Goal: Task Accomplishment & Management: Complete application form

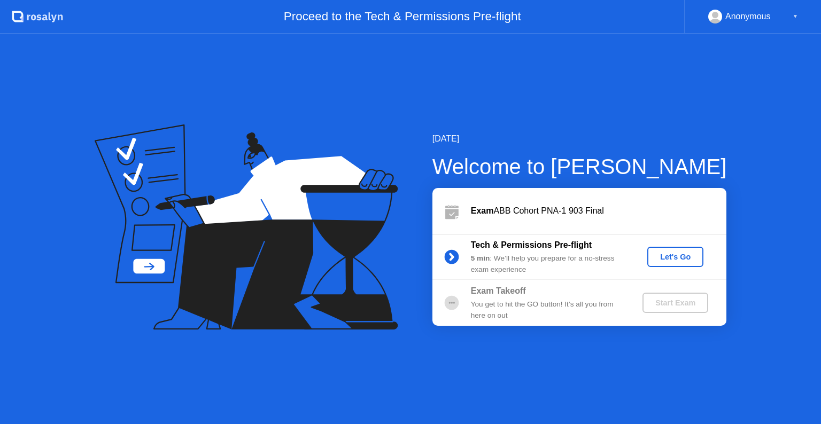
click at [667, 255] on div "Let's Go" at bounding box center [675, 257] width 48 height 9
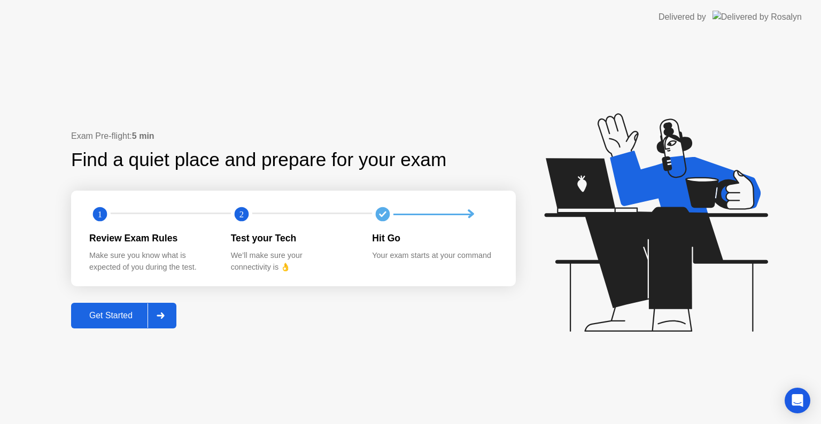
click at [122, 319] on div "Get Started" at bounding box center [110, 316] width 73 height 10
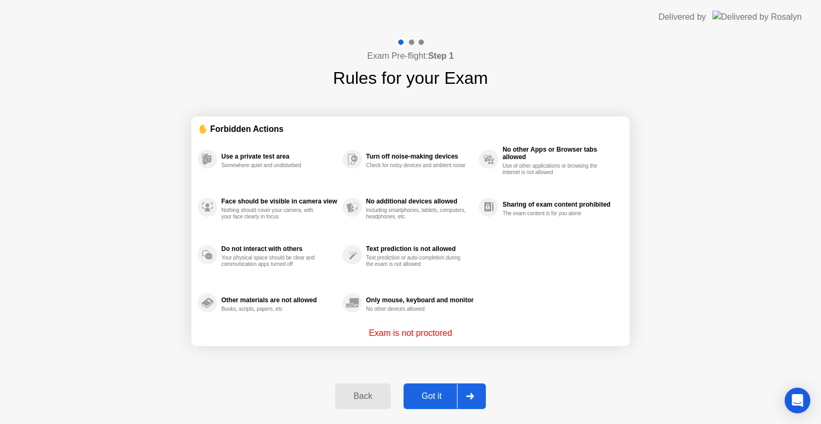
click at [418, 403] on button "Got it" at bounding box center [444, 397] width 82 height 26
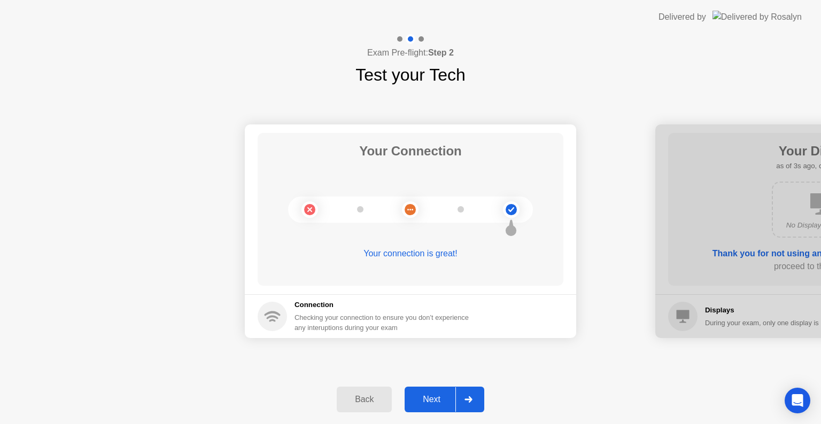
click at [430, 400] on div "Next" at bounding box center [432, 400] width 48 height 10
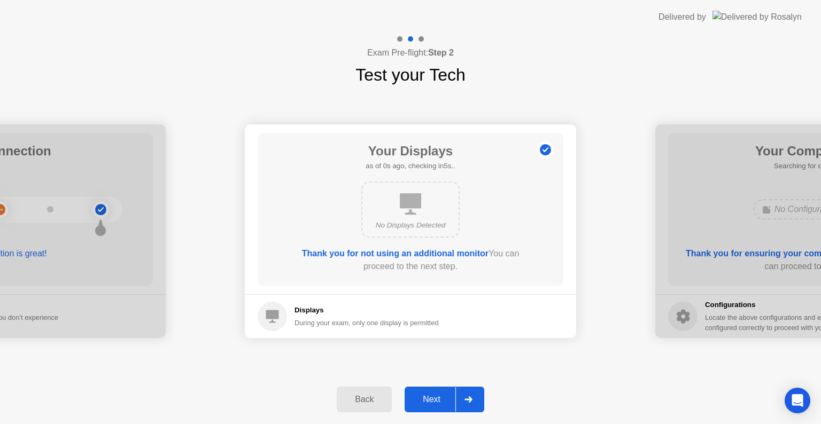
click at [430, 400] on div "Next" at bounding box center [432, 400] width 48 height 10
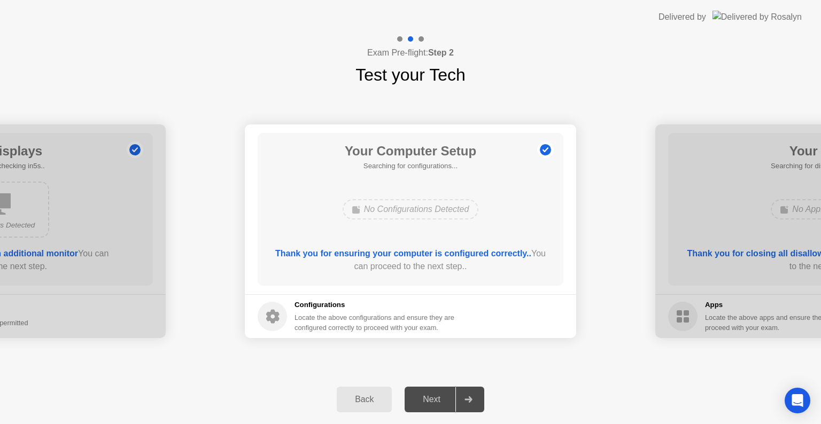
click at [430, 400] on div "Next" at bounding box center [432, 400] width 48 height 10
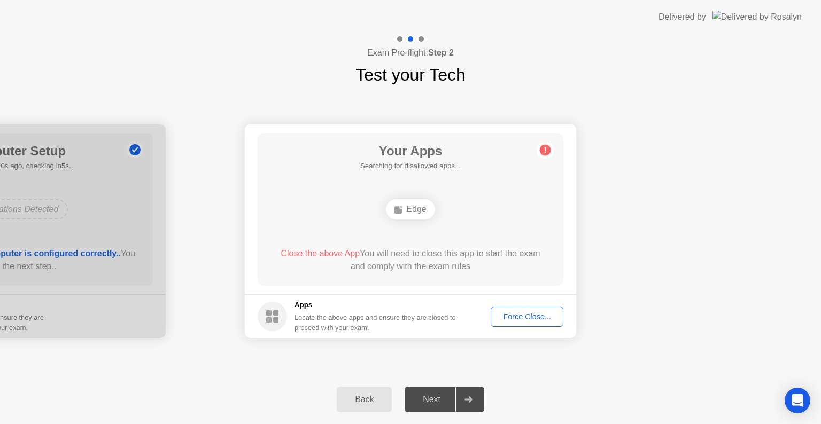
click at [424, 212] on div "Edge" at bounding box center [410, 209] width 49 height 20
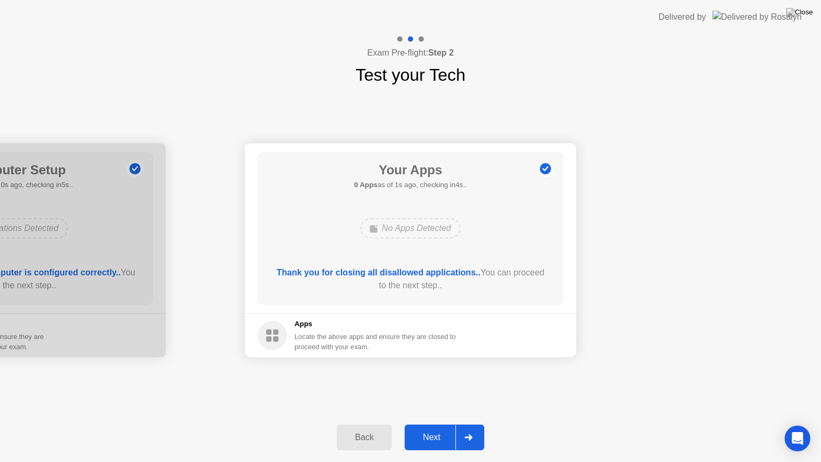
click at [441, 424] on button "Next" at bounding box center [444, 437] width 80 height 26
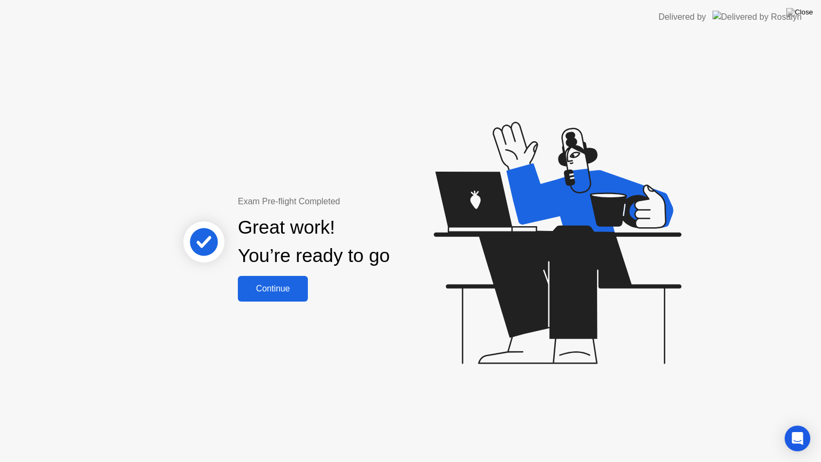
click at [276, 293] on div "Continue" at bounding box center [273, 289] width 64 height 10
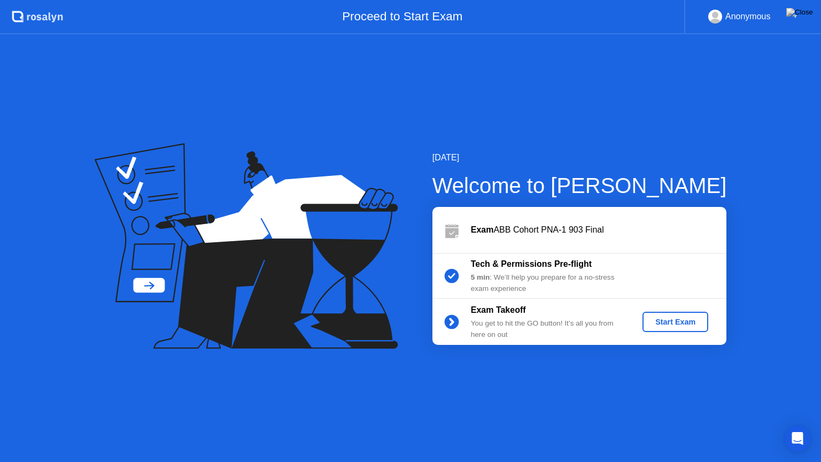
click at [682, 320] on div "Start Exam" at bounding box center [675, 321] width 57 height 9
